Goal: Find contact information: Find contact information

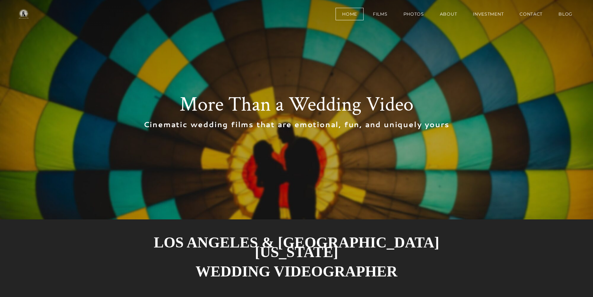
scroll to position [2610, 0]
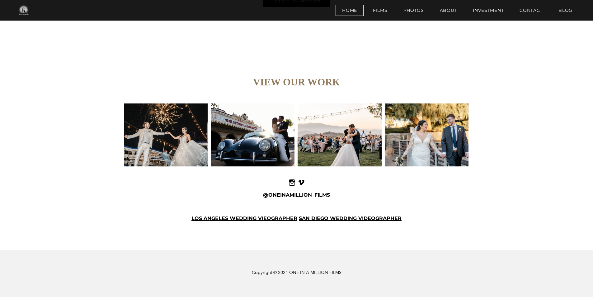
drag, startPoint x: 301, startPoint y: 244, endPoint x: 308, endPoint y: 230, distance: 16.4
click at [301, 244] on div "VIEW OUR WORK @ONEINAMILLION_FILMS ​ ​ LOS ANGELES WEDDING VIEOGRAPHER | SAN DI…" at bounding box center [297, 154] width 374 height 192
drag, startPoint x: 554, startPoint y: 40, endPoint x: 540, endPoint y: 15, distance: 29.0
click at [537, 8] on link "Contact" at bounding box center [531, 10] width 36 height 11
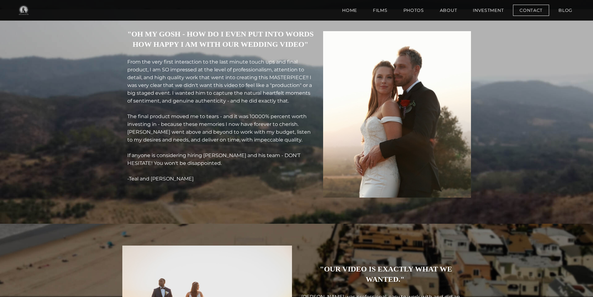
scroll to position [1270, 0]
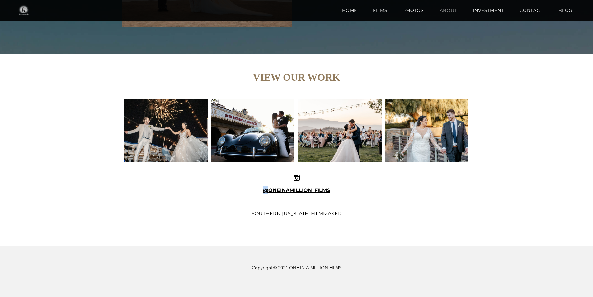
click at [454, 9] on link "About" at bounding box center [449, 10] width 31 height 11
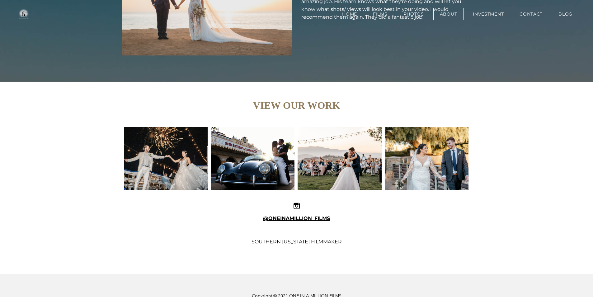
scroll to position [1673, 0]
